Goal: Go to known website: Access a specific website the user already knows

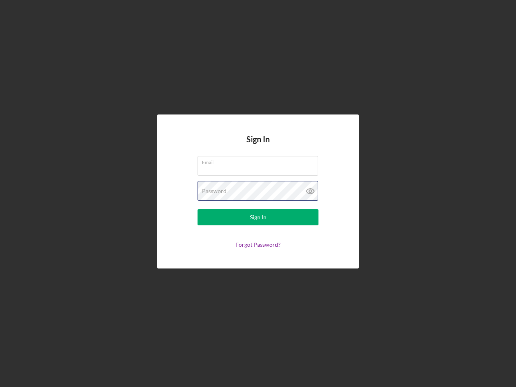
click at [258, 194] on div "Password" at bounding box center [258, 191] width 121 height 20
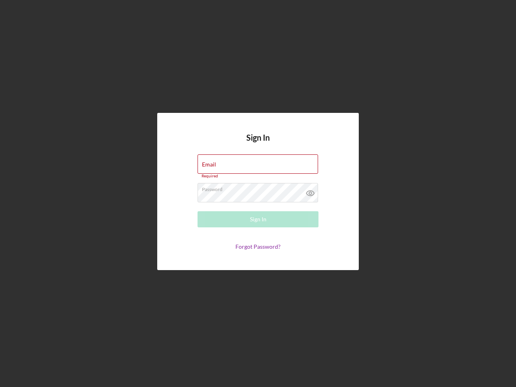
click at [311, 191] on icon at bounding box center [311, 193] width 20 height 20
